Goal: Information Seeking & Learning: Understand process/instructions

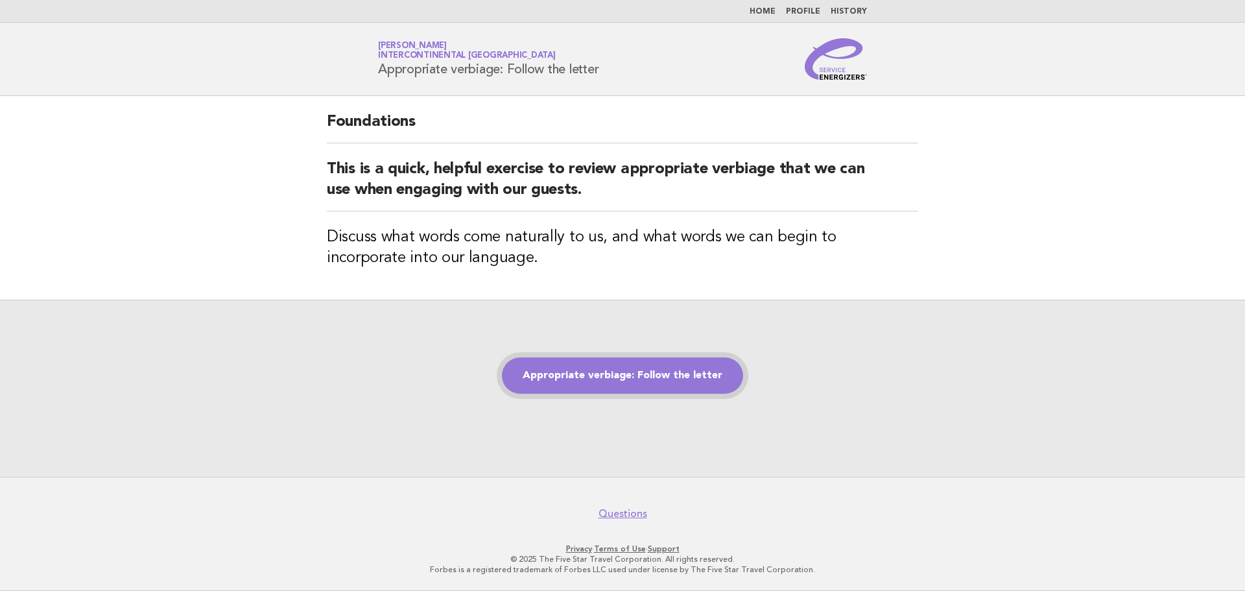
click at [651, 376] on link "Appropriate verbiage: Follow the letter" at bounding box center [622, 375] width 241 height 36
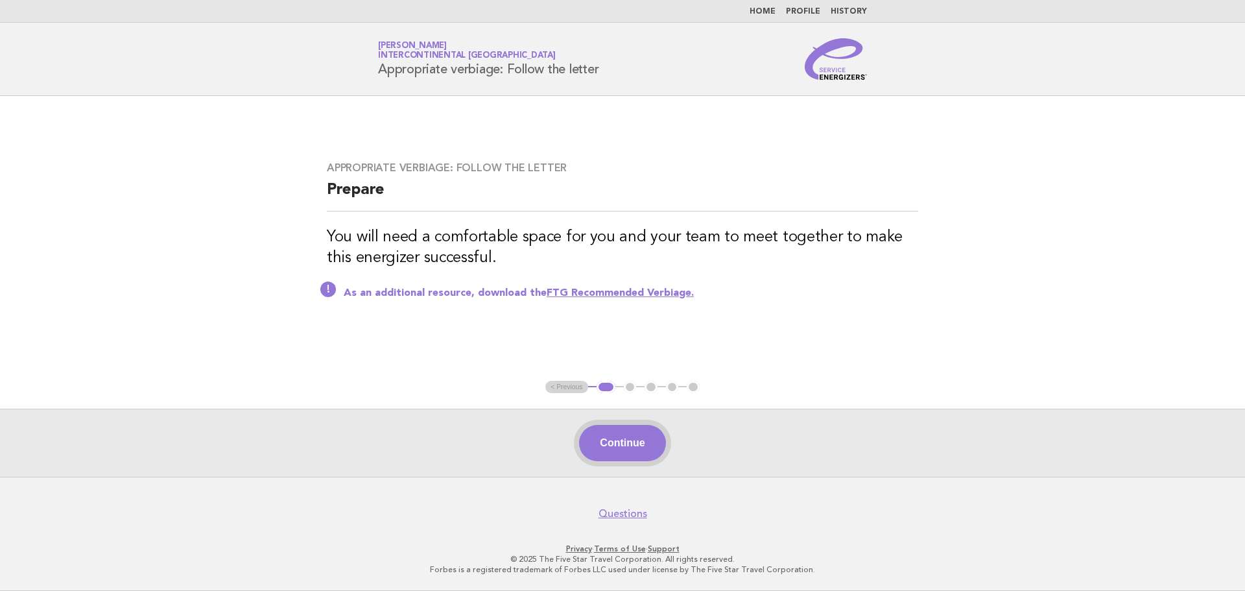
click at [641, 451] on button "Continue" at bounding box center [622, 443] width 86 height 36
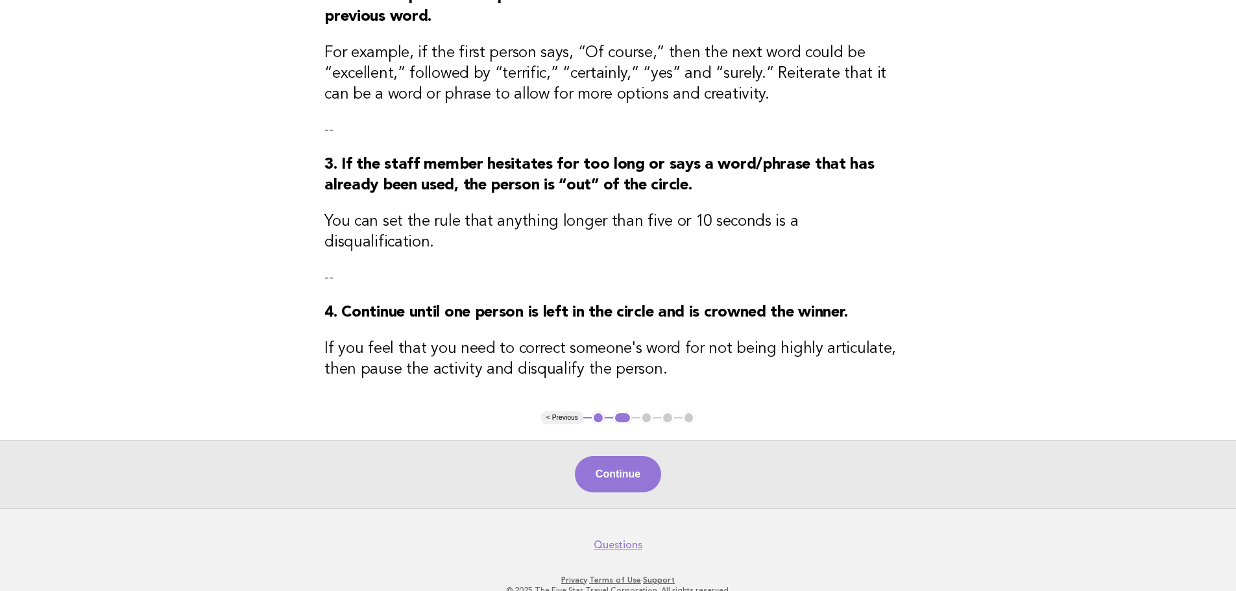
scroll to position [319, 0]
click at [621, 470] on button "Continue" at bounding box center [618, 473] width 86 height 36
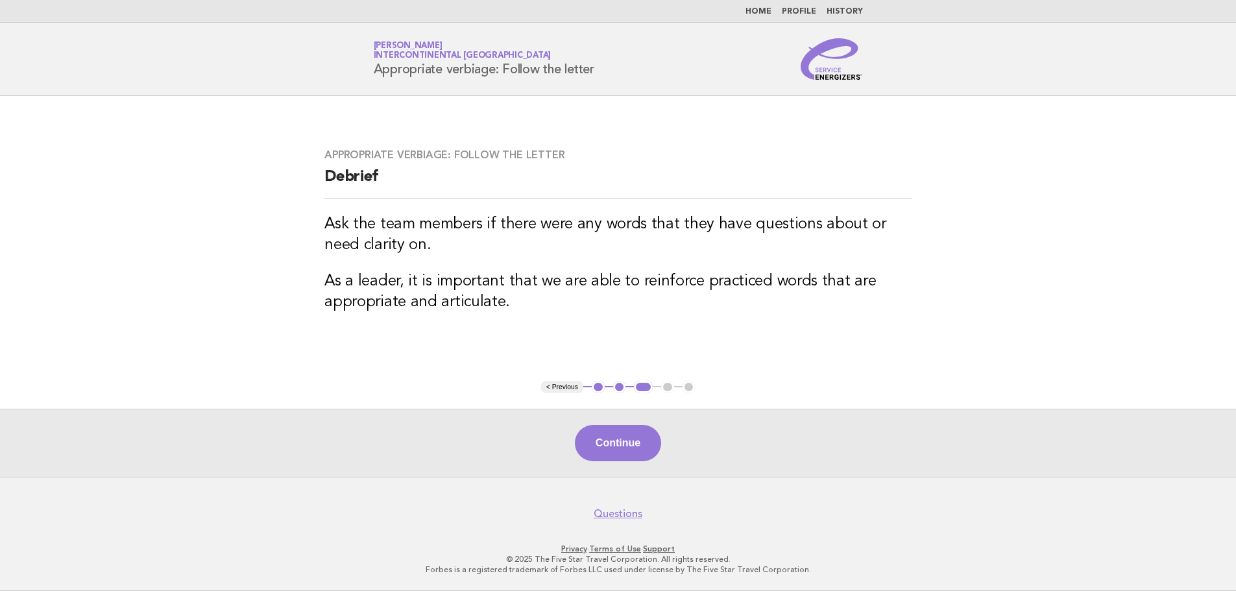
scroll to position [0, 0]
drag, startPoint x: 1245, startPoint y: 162, endPoint x: 1069, endPoint y: 313, distance: 231.8
click at [1240, 337] on html "Home Profile History Service Energizers Isidra Echanez InterContinental Doha Be…" at bounding box center [622, 295] width 1245 height 591
click at [632, 440] on button "Continue" at bounding box center [622, 443] width 86 height 36
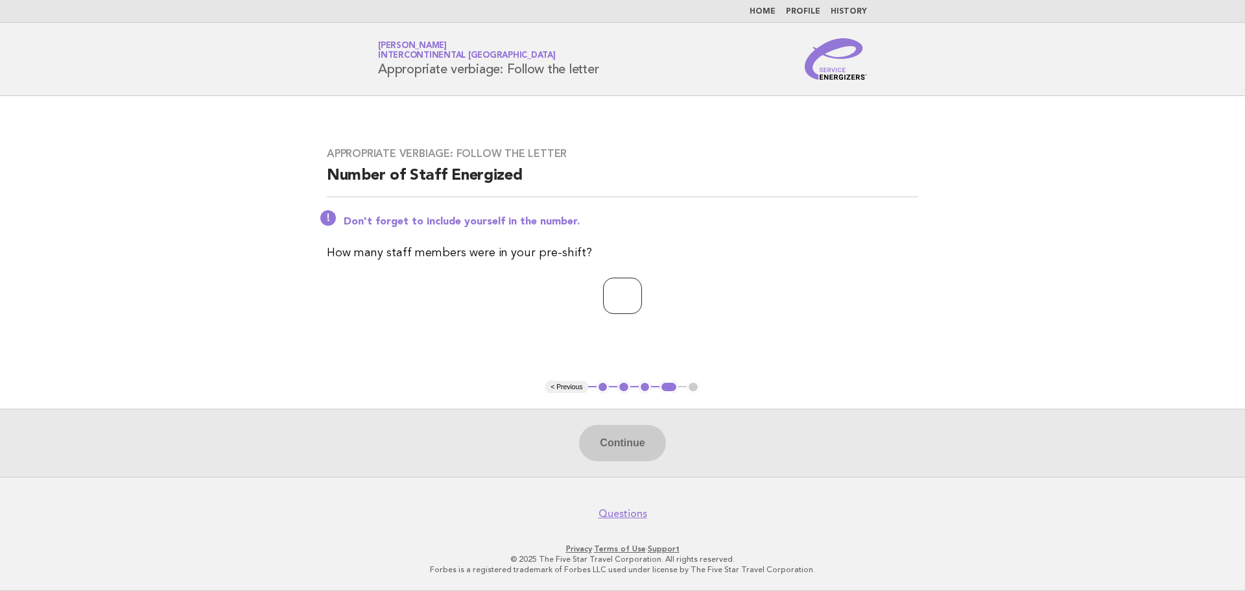
click at [622, 300] on input "number" at bounding box center [622, 296] width 39 height 36
type input "*"
click at [614, 453] on button "Continue" at bounding box center [622, 443] width 86 height 36
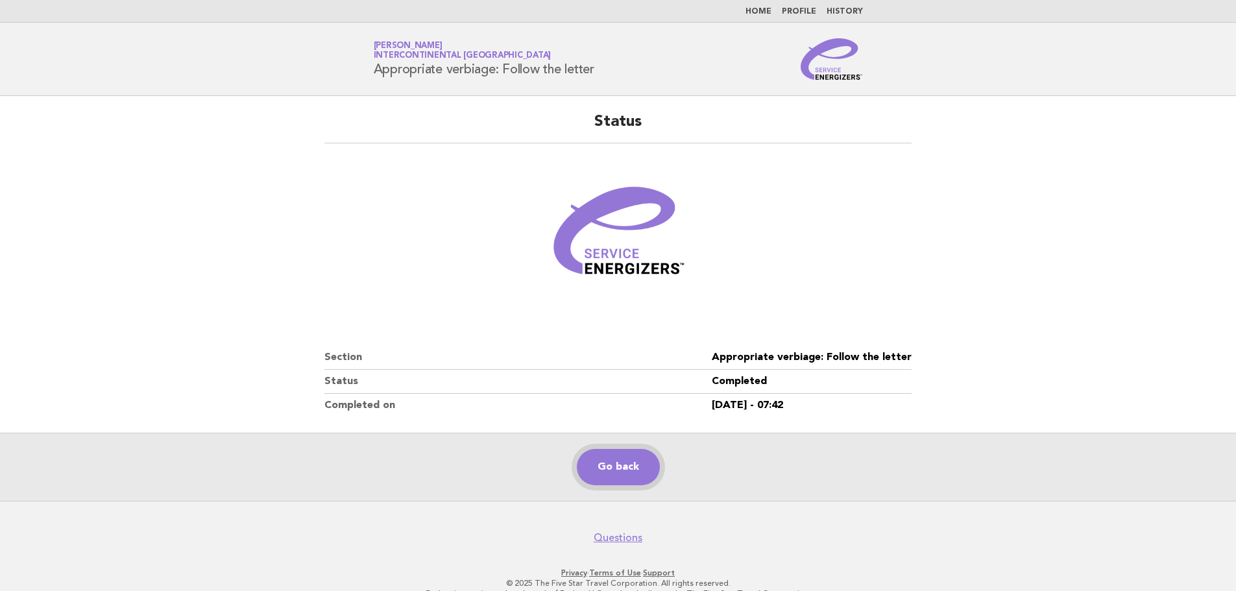
click at [639, 463] on link "Go back" at bounding box center [618, 467] width 83 height 36
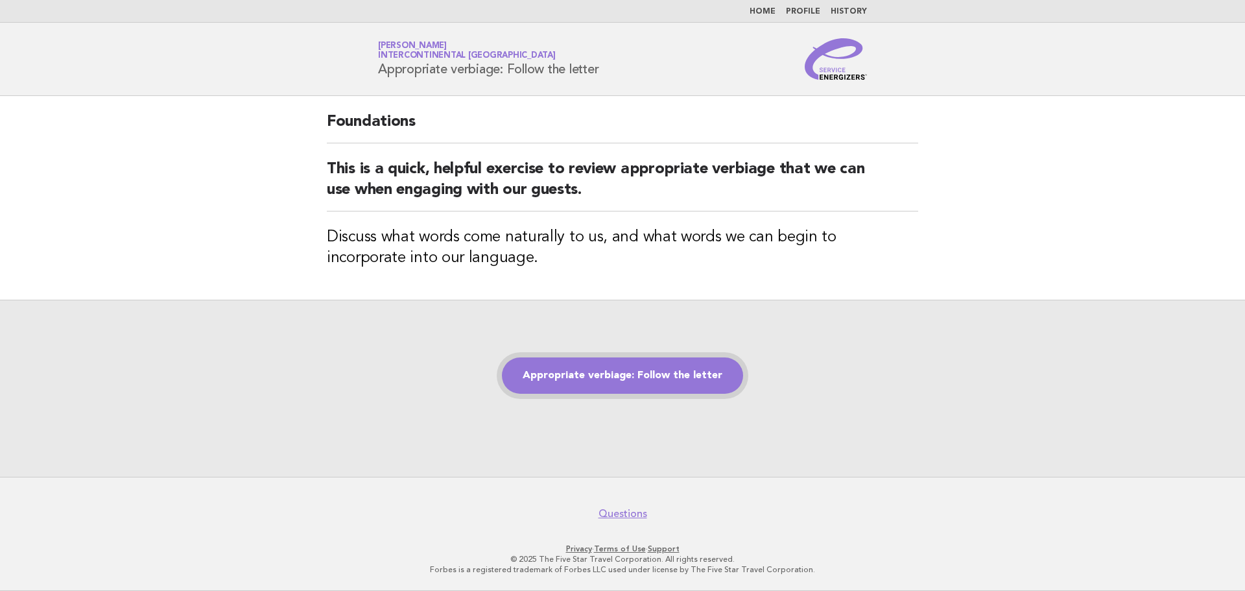
click at [713, 379] on link "Appropriate verbiage: Follow the letter" at bounding box center [622, 375] width 241 height 36
